Goal: Task Accomplishment & Management: Complete application form

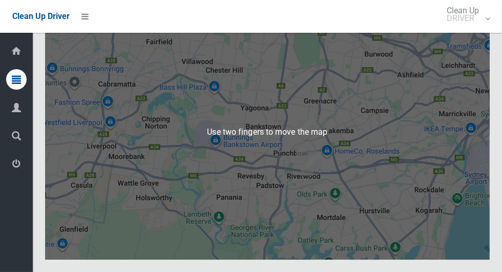
scroll to position [6272, 0]
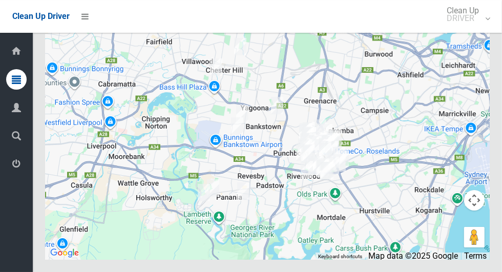
click at [476, 29] on button "Toggle fullscreen view" at bounding box center [474, 19] width 21 height 21
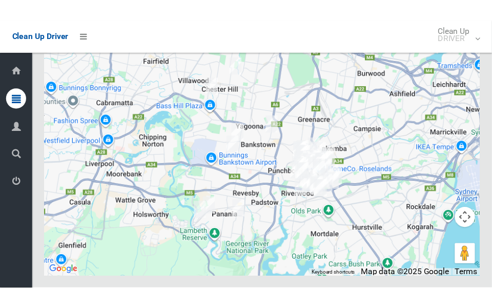
scroll to position [7257, 0]
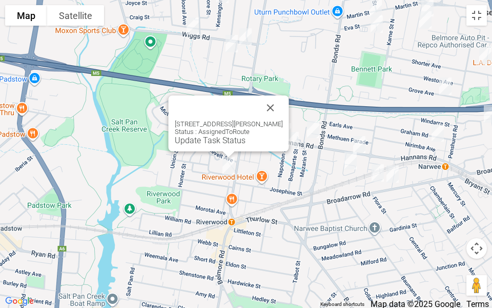
click at [282, 104] on button "Close" at bounding box center [270, 107] width 25 height 25
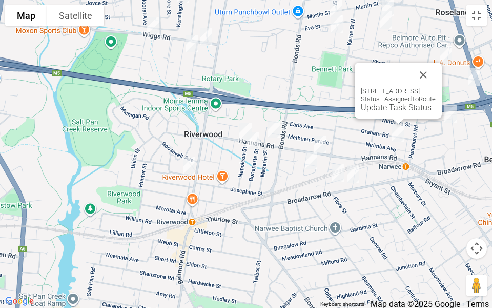
click at [372, 108] on link "Update Task Status" at bounding box center [396, 108] width 71 height 10
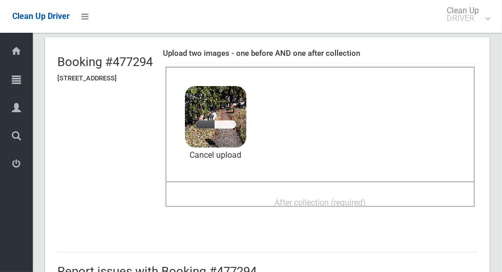
scroll to position [59, 0]
click at [400, 197] on div "After collection (required)" at bounding box center [320, 201] width 287 height 19
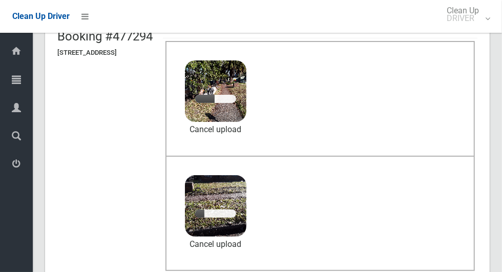
scroll to position [85, 0]
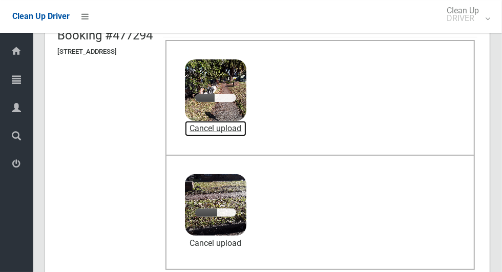
click at [244, 133] on link "Cancel upload" at bounding box center [216, 128] width 62 height 15
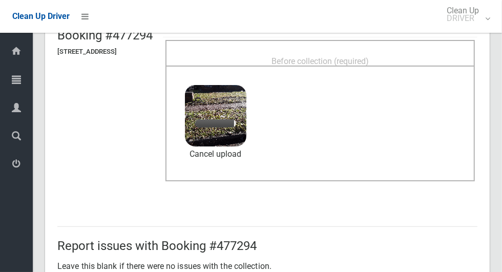
click at [360, 51] on div "Before collection (required)" at bounding box center [320, 60] width 287 height 19
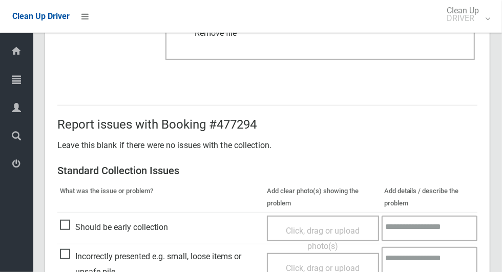
scroll to position [839, 0]
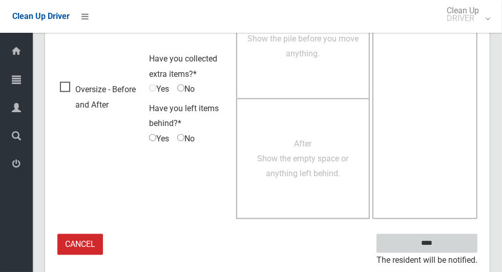
click at [443, 250] on input "****" at bounding box center [427, 243] width 101 height 19
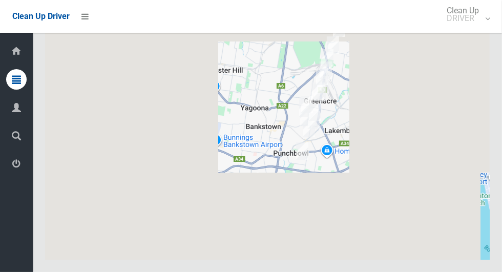
scroll to position [6273, 0]
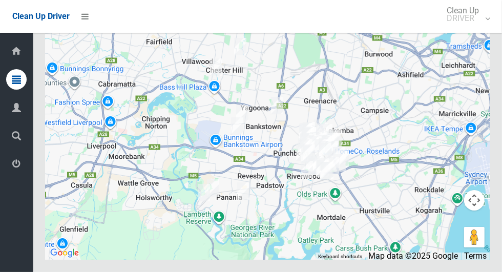
click at [480, 29] on button "Toggle fullscreen view" at bounding box center [474, 19] width 21 height 21
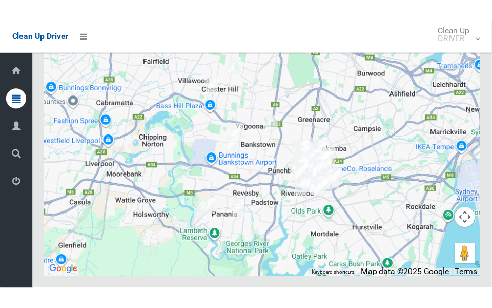
scroll to position [7258, 0]
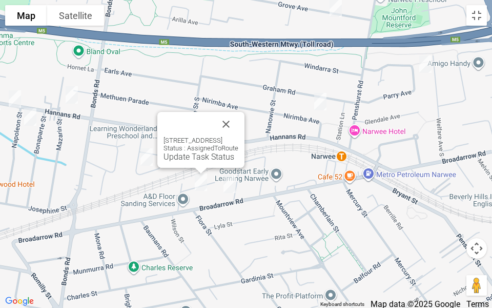
click at [238, 117] on button "Close" at bounding box center [226, 124] width 25 height 25
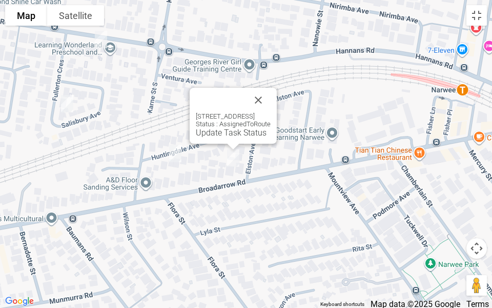
click at [271, 94] on button "Close" at bounding box center [258, 100] width 25 height 25
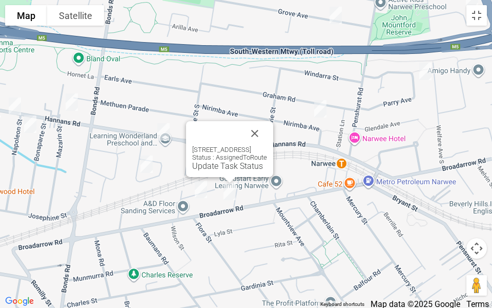
click at [219, 171] on div "89A Broadarrow Road, NARWEE NSW 2209 Status : AssignedToRoute Update Task Status" at bounding box center [229, 149] width 87 height 56
click at [211, 167] on link "Update Task Status" at bounding box center [227, 166] width 71 height 10
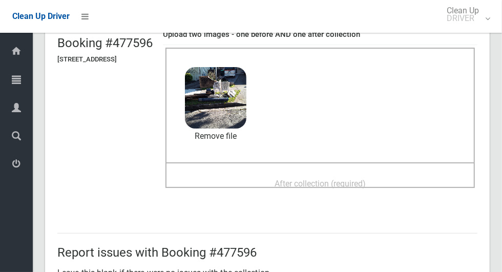
scroll to position [76, 0]
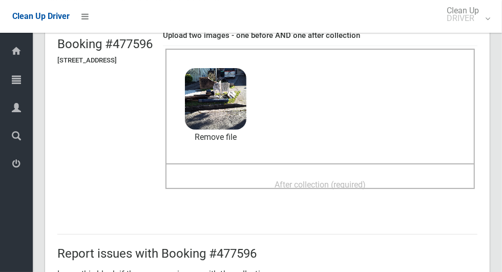
click at [366, 180] on span "After collection (required)" at bounding box center [320, 185] width 91 height 10
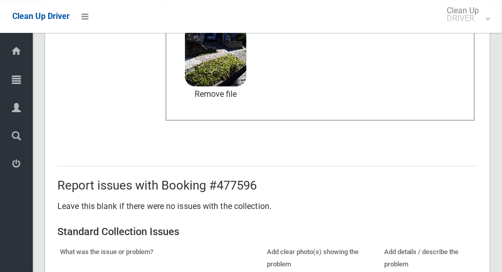
scroll to position [839, 0]
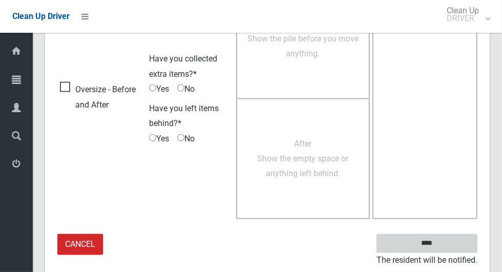
click at [445, 250] on input "****" at bounding box center [427, 243] width 101 height 19
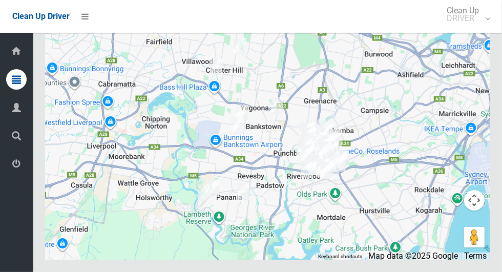
scroll to position [6234, 0]
click at [475, 29] on button "Toggle fullscreen view" at bounding box center [474, 19] width 21 height 21
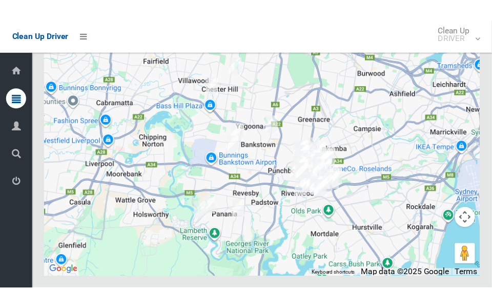
scroll to position [7230, 0]
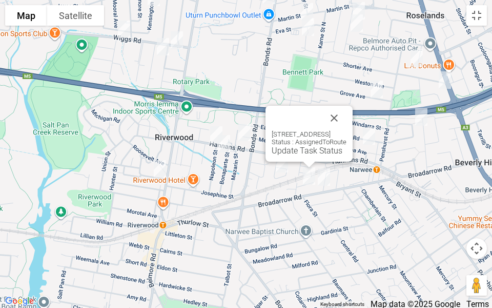
click at [282, 148] on link "Update Task Status" at bounding box center [307, 151] width 71 height 10
click at [279, 155] on div "7 Huntingdale Avenue, NARWEE NSW 2209 Status : AssignedToRoute Update Task Stat…" at bounding box center [309, 134] width 87 height 56
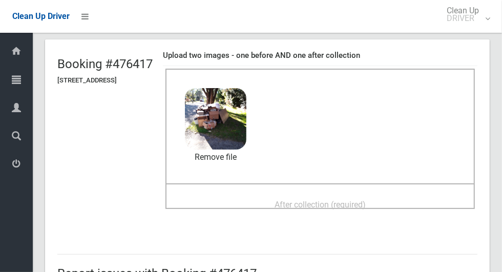
scroll to position [56, 0]
click at [358, 210] on span "After collection (required)" at bounding box center [320, 205] width 91 height 10
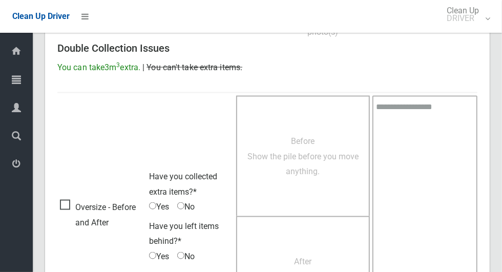
scroll to position [839, 0]
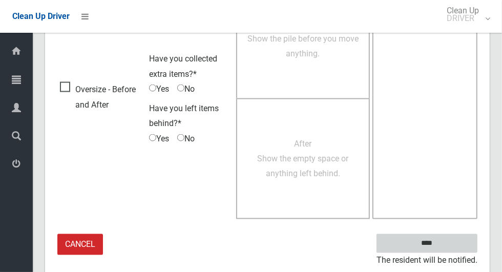
click at [450, 239] on input "****" at bounding box center [427, 243] width 101 height 19
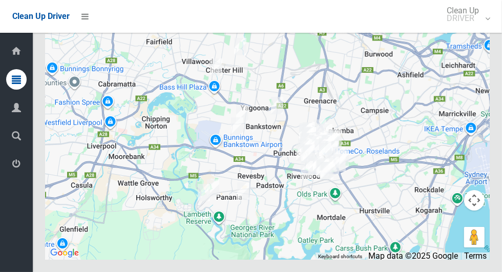
scroll to position [6287, 0]
click at [479, 29] on button "Toggle fullscreen view" at bounding box center [474, 19] width 21 height 21
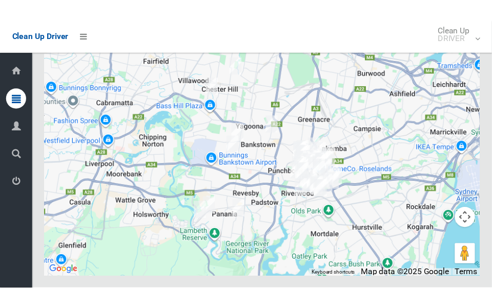
scroll to position [7271, 0]
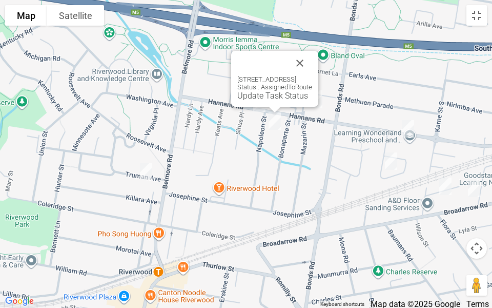
click at [312, 63] on button "Close" at bounding box center [300, 63] width 25 height 25
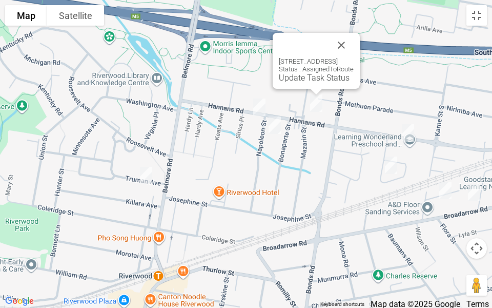
click at [354, 41] on button "Close" at bounding box center [341, 45] width 25 height 25
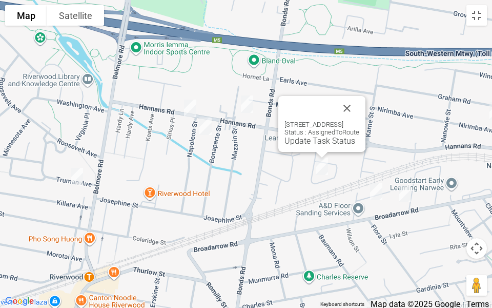
click at [359, 98] on button "Close" at bounding box center [347, 108] width 25 height 25
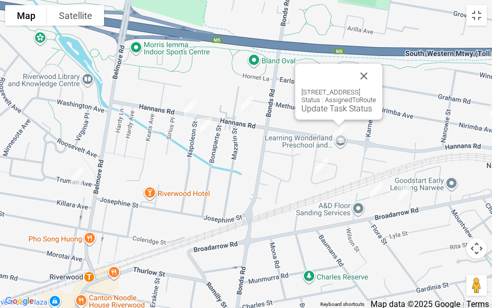
click at [376, 64] on button "Close" at bounding box center [364, 76] width 25 height 25
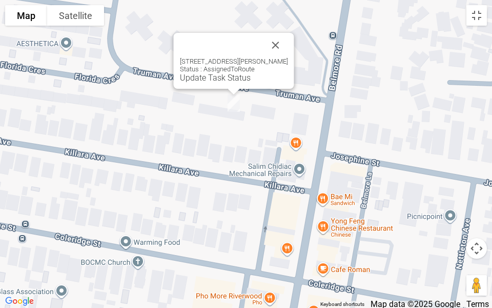
click at [201, 82] on link "Update Task Status" at bounding box center [215, 78] width 71 height 10
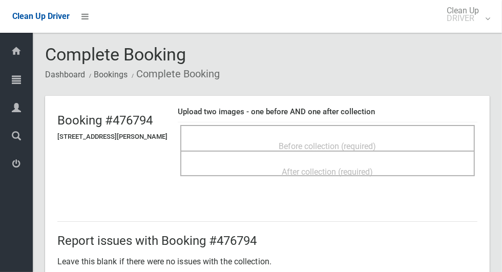
click at [370, 127] on div "Before collection (required)" at bounding box center [327, 138] width 295 height 26
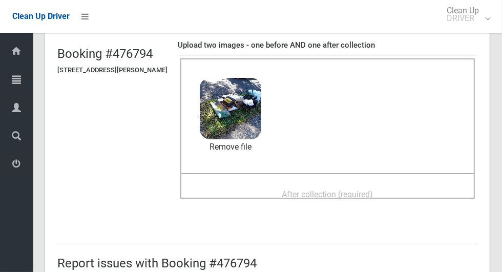
scroll to position [85, 0]
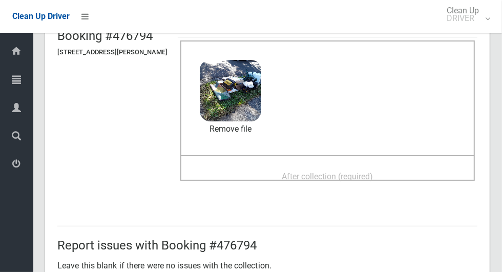
click at [374, 177] on span "After collection (required)" at bounding box center [327, 177] width 91 height 10
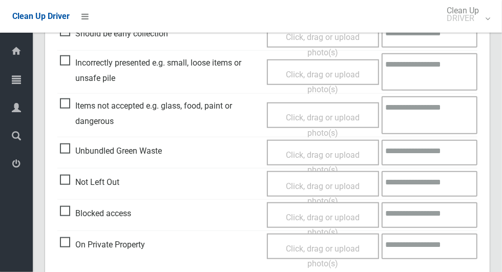
scroll to position [839, 0]
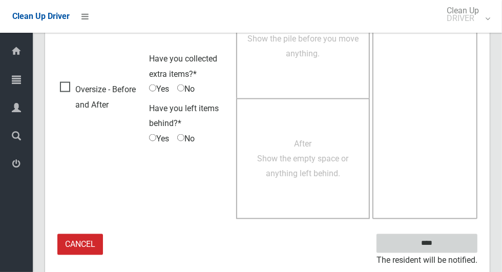
click at [468, 238] on input "****" at bounding box center [427, 243] width 101 height 19
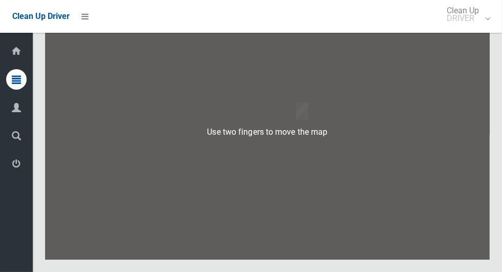
scroll to position [6255, 0]
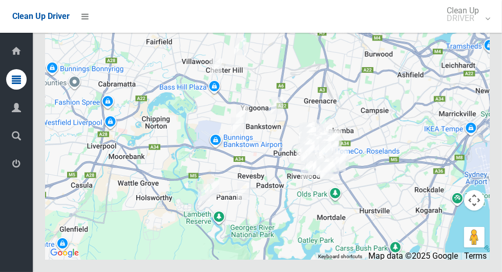
click at [474, 29] on button "Toggle fullscreen view" at bounding box center [474, 19] width 21 height 21
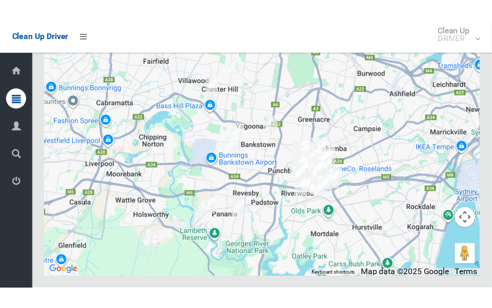
scroll to position [7252, 0]
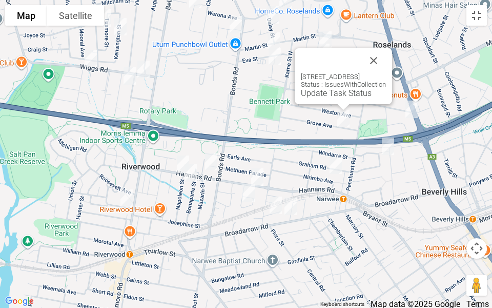
click at [386, 58] on button "Close" at bounding box center [373, 60] width 25 height 25
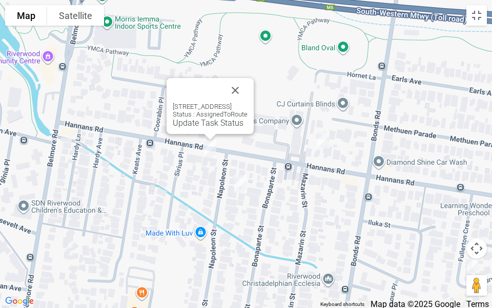
click at [248, 90] on button "Close" at bounding box center [235, 90] width 25 height 25
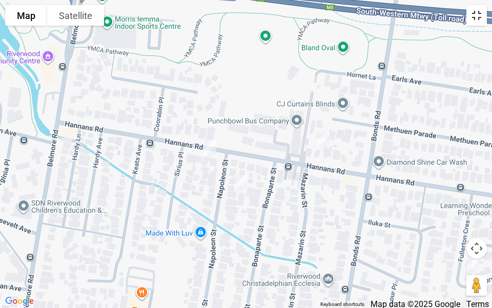
click at [478, 18] on button "Toggle fullscreen view" at bounding box center [477, 15] width 21 height 21
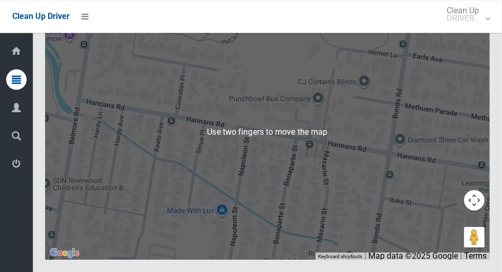
scroll to position [6283, 0]
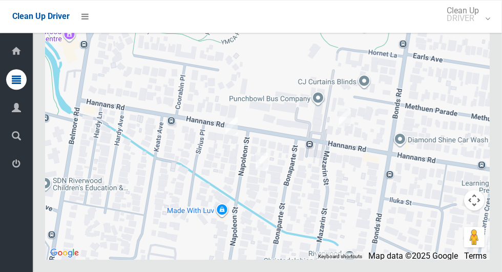
click at [487, 91] on div at bounding box center [267, 132] width 445 height 256
click at [481, 29] on button "Toggle fullscreen view" at bounding box center [474, 19] width 21 height 21
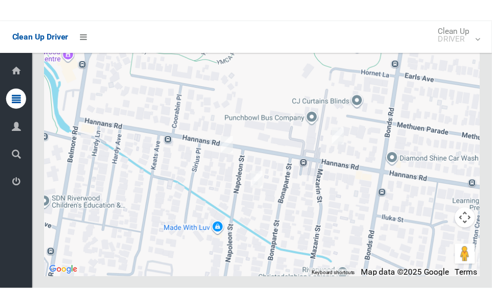
scroll to position [7267, 0]
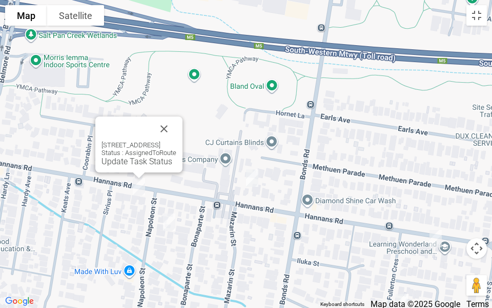
click at [152, 129] on div at bounding box center [127, 128] width 50 height 25
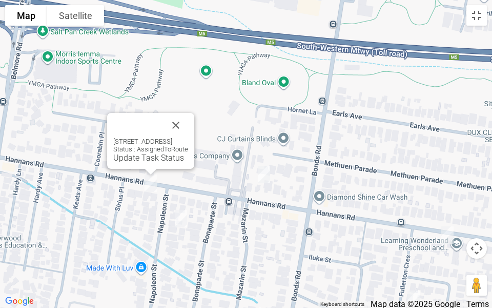
click at [188, 121] on button "Close" at bounding box center [176, 125] width 25 height 25
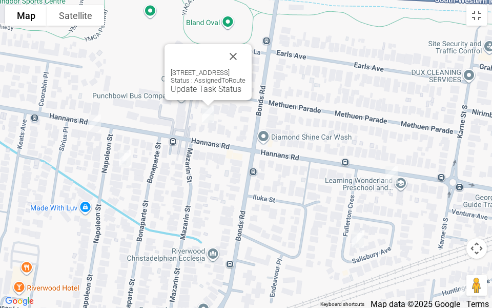
click at [187, 87] on link "Update Task Status" at bounding box center [206, 89] width 71 height 10
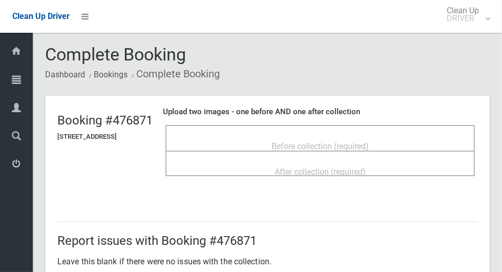
click at [355, 142] on span "Before collection (required)" at bounding box center [320, 147] width 97 height 10
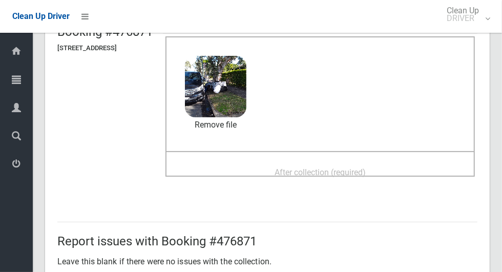
scroll to position [88, 0]
click at [365, 173] on span "After collection (required)" at bounding box center [320, 173] width 91 height 10
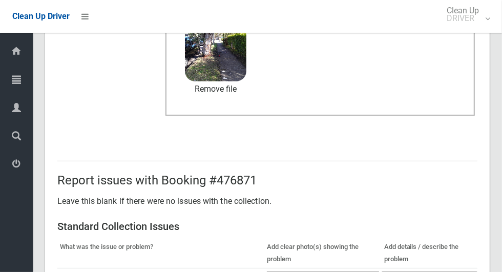
scroll to position [839, 0]
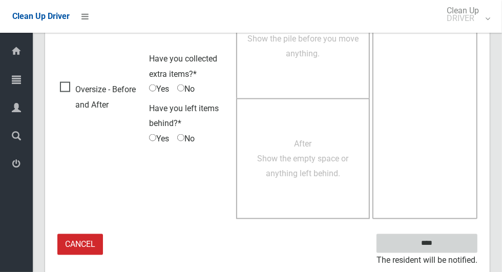
click at [453, 243] on input "****" at bounding box center [427, 243] width 101 height 19
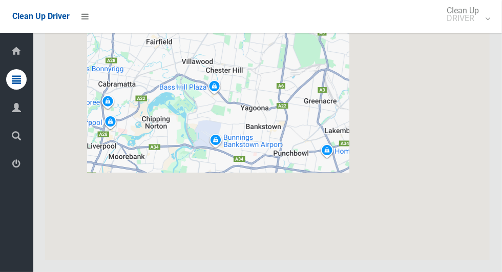
scroll to position [6262, 0]
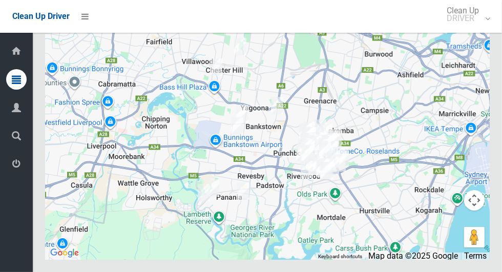
click at [476, 117] on div at bounding box center [267, 132] width 445 height 256
click at [478, 29] on button "Toggle fullscreen view" at bounding box center [474, 19] width 21 height 21
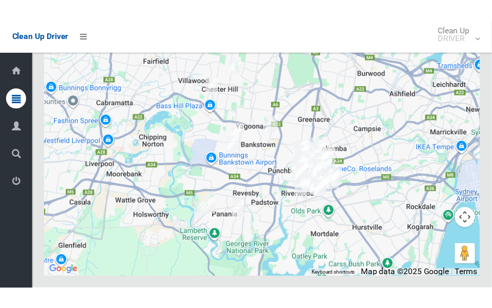
scroll to position [7259, 0]
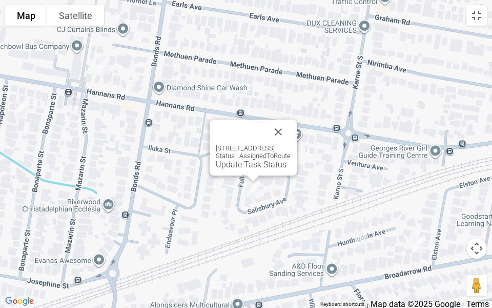
click at [234, 175] on div "6 Fullerton Crescent, RIVERWOOD NSW 2210 Status : AssignedToRoute Update Task S…" at bounding box center [253, 147] width 87 height 56
click at [228, 165] on link "Update Task Status" at bounding box center [251, 164] width 71 height 10
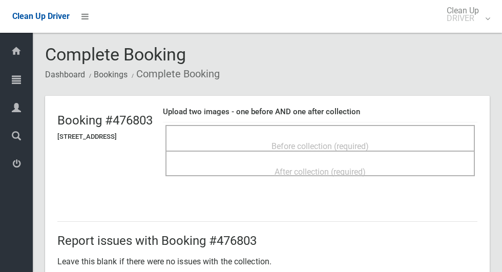
click at [369, 142] on span "Before collection (required)" at bounding box center [320, 147] width 97 height 10
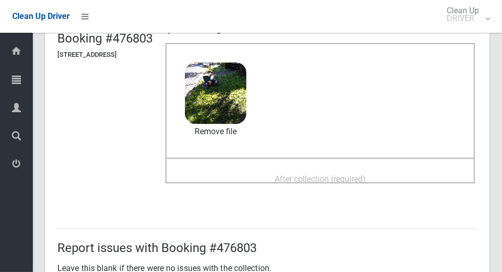
scroll to position [114, 0]
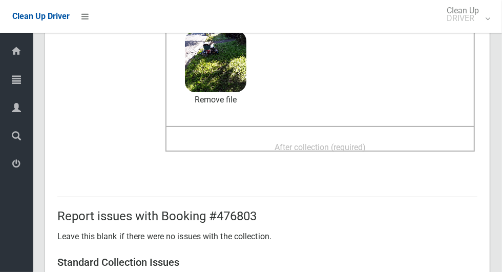
click at [366, 148] on span "After collection (required)" at bounding box center [320, 148] width 91 height 10
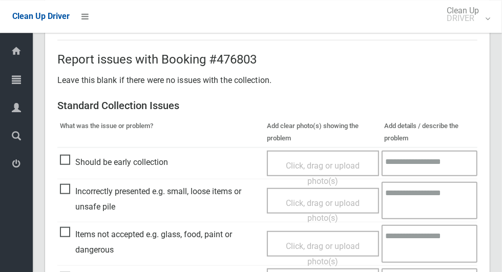
scroll to position [839, 0]
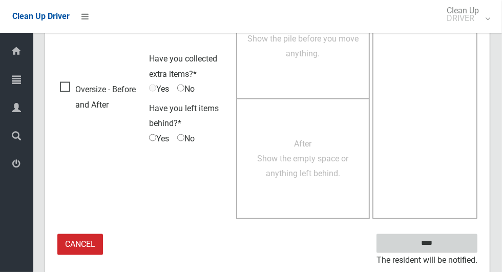
click at [461, 239] on input "****" at bounding box center [427, 243] width 101 height 19
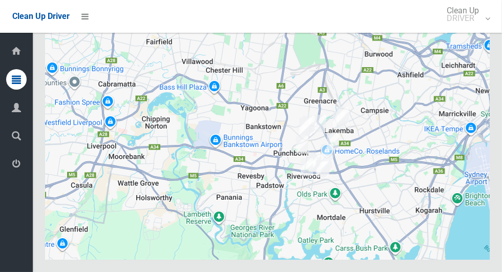
scroll to position [6225, 0]
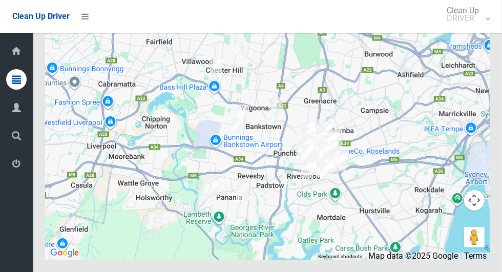
click at [472, 29] on button "Toggle fullscreen view" at bounding box center [474, 19] width 21 height 21
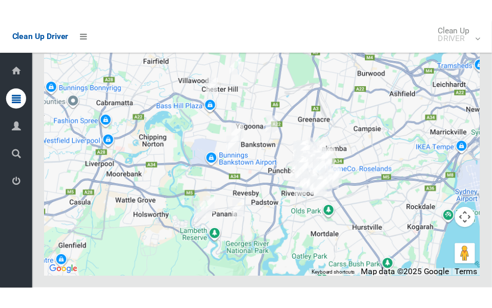
scroll to position [7221, 0]
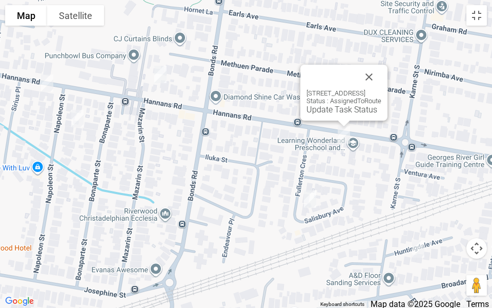
click at [324, 114] on div "73 Hannans Road, RIVERWOOD NSW 2210 Status : AssignedToRoute Update Task Status" at bounding box center [343, 93] width 87 height 56
click at [325, 110] on link "Update Task Status" at bounding box center [342, 110] width 71 height 10
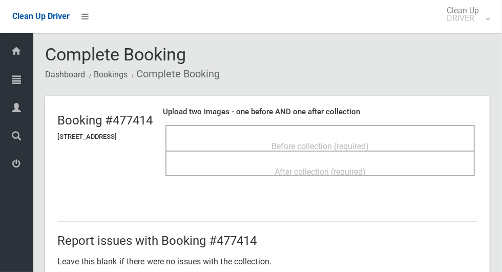
click at [405, 127] on div "Before collection (required)" at bounding box center [321, 138] width 310 height 26
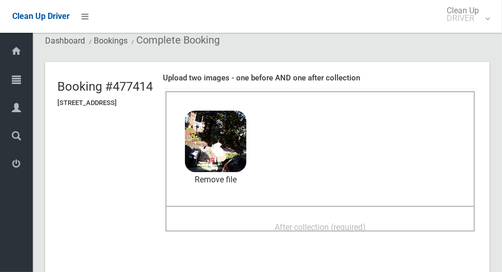
scroll to position [36, 0]
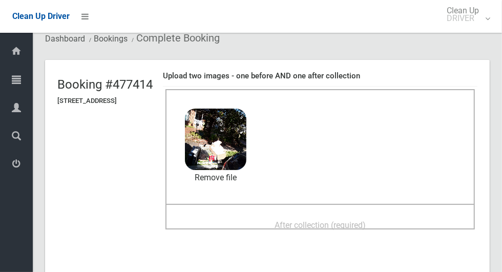
click at [366, 220] on span "After collection (required)" at bounding box center [320, 225] width 91 height 10
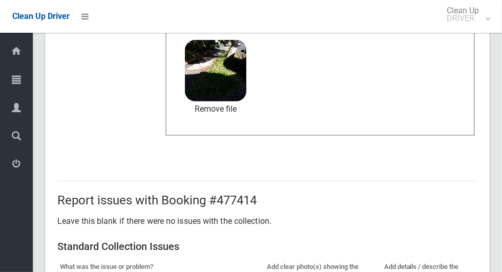
scroll to position [839, 0]
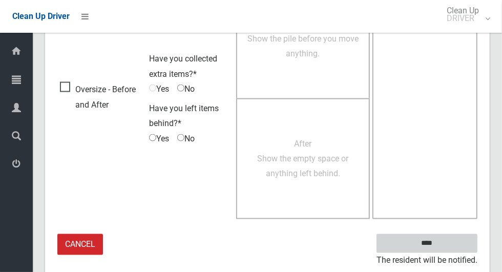
click at [450, 245] on input "****" at bounding box center [427, 243] width 101 height 19
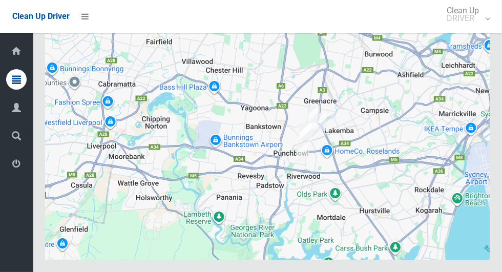
scroll to position [6198, 0]
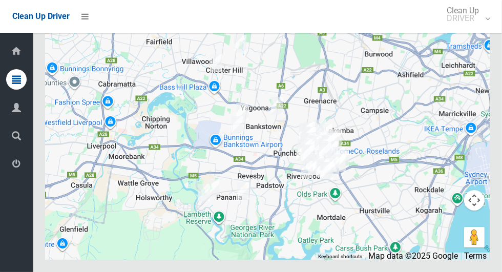
click at [474, 29] on button "Toggle fullscreen view" at bounding box center [474, 19] width 21 height 21
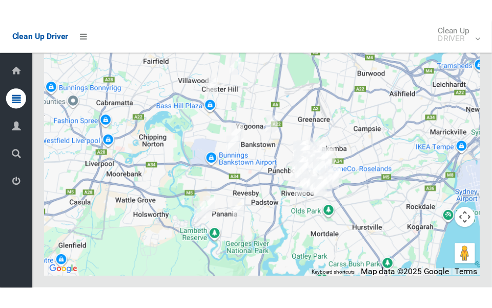
scroll to position [7195, 0]
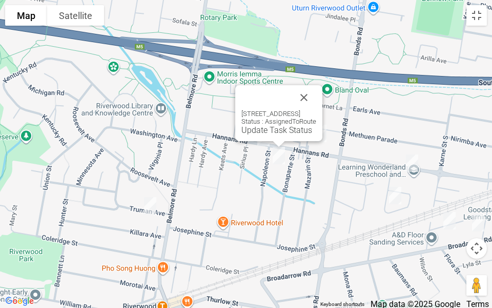
click at [316, 95] on button "Close" at bounding box center [304, 97] width 25 height 25
click at [255, 135] on div "38 Napoleon Street, RIVERWOOD NSW 2210 Status : AssignedToRoute Update Task Sta…" at bounding box center [278, 113] width 87 height 56
click at [247, 134] on link "Update Task Status" at bounding box center [276, 130] width 71 height 10
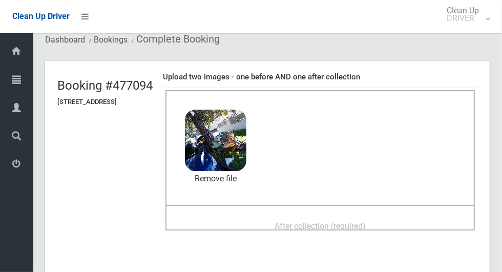
scroll to position [55, 0]
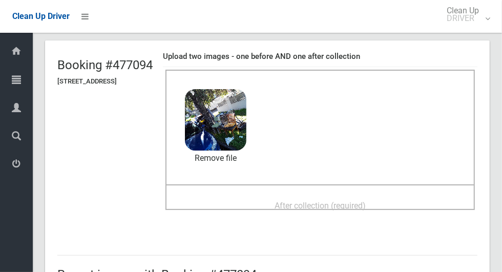
click at [351, 201] on span "After collection (required)" at bounding box center [320, 206] width 91 height 10
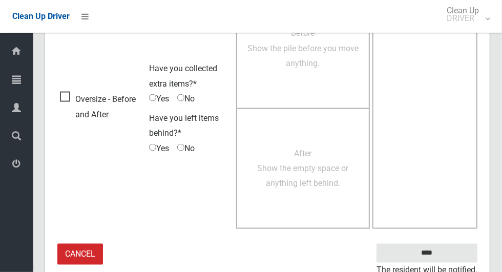
scroll to position [839, 0]
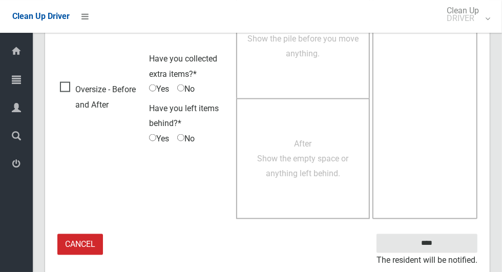
click at [432, 253] on small "The resident will be notified." at bounding box center [427, 260] width 101 height 15
click at [445, 250] on input "****" at bounding box center [427, 243] width 101 height 19
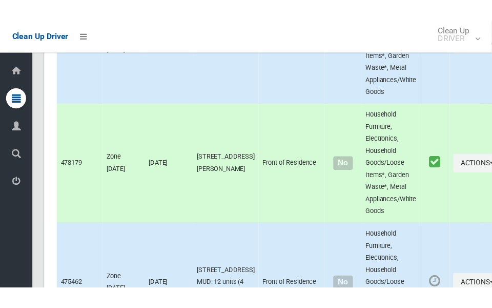
scroll to position [6320, 0]
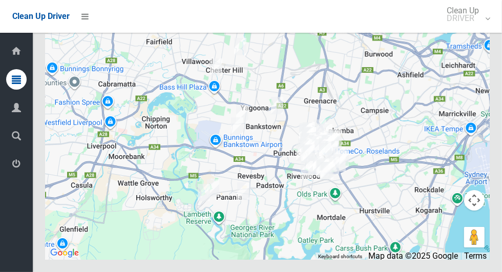
click at [480, 29] on button "Toggle fullscreen view" at bounding box center [474, 19] width 21 height 21
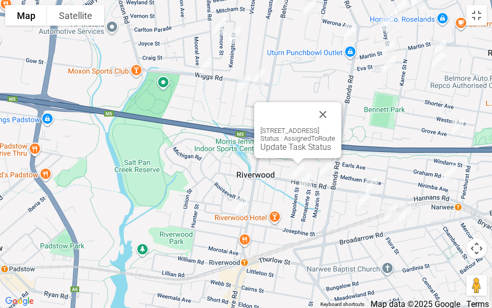
click at [335, 119] on button "Close" at bounding box center [323, 114] width 25 height 25
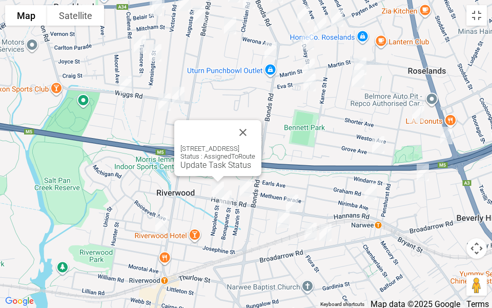
click at [180, 170] on div "13A Hannans Road, RIVERWOOD NSW 2210 Status : AssignedToRoute Update Task Status" at bounding box center [217, 148] width 87 height 56
click at [199, 167] on link "Update Task Status" at bounding box center [215, 165] width 71 height 10
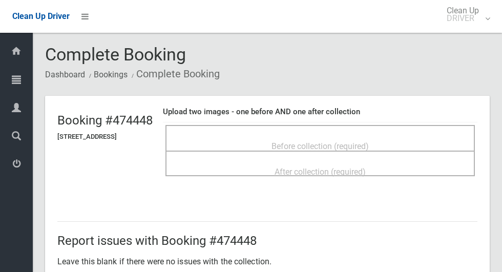
click at [396, 136] on div "Before collection (required)" at bounding box center [320, 145] width 287 height 19
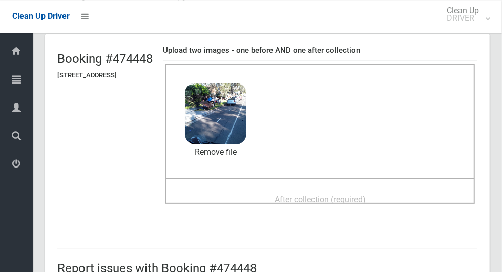
scroll to position [59, 0]
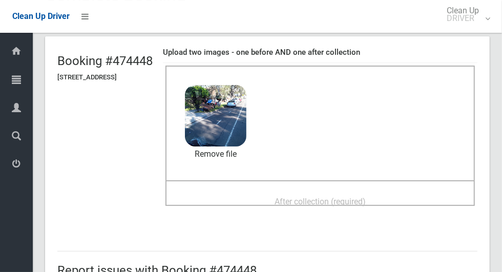
click at [383, 210] on div "After collection (required)" at bounding box center [320, 201] width 287 height 19
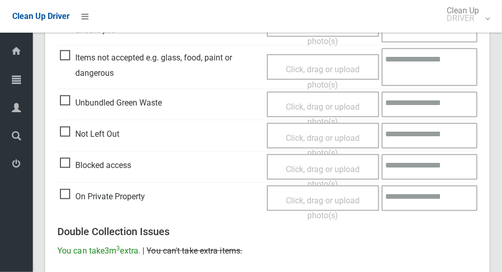
scroll to position [839, 0]
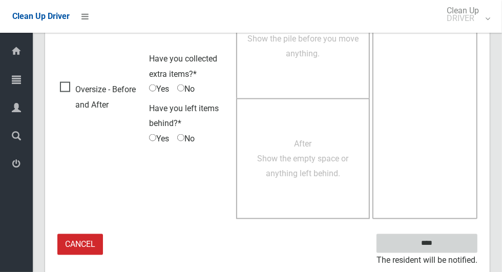
click at [466, 242] on input "****" at bounding box center [427, 243] width 101 height 19
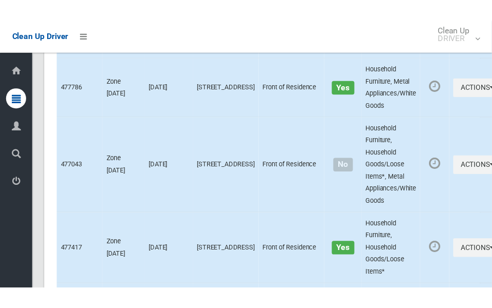
scroll to position [6320, 0]
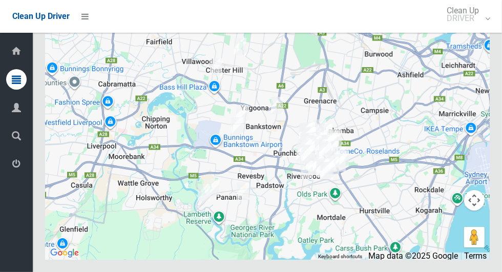
click at [477, 59] on div at bounding box center [267, 132] width 445 height 256
click at [470, 29] on button "Toggle fullscreen view" at bounding box center [474, 19] width 21 height 21
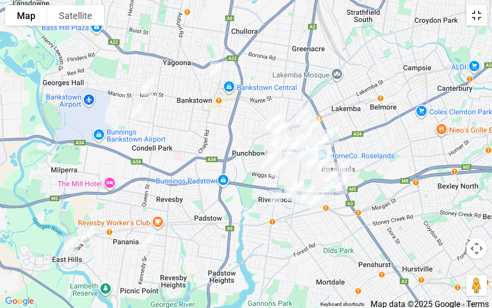
click at [480, 23] on button "Toggle fullscreen view" at bounding box center [477, 15] width 21 height 21
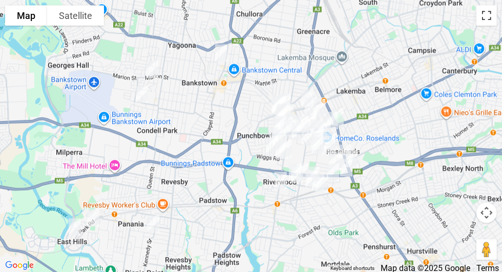
scroll to position [0, 0]
